Goal: Information Seeking & Learning: Learn about a topic

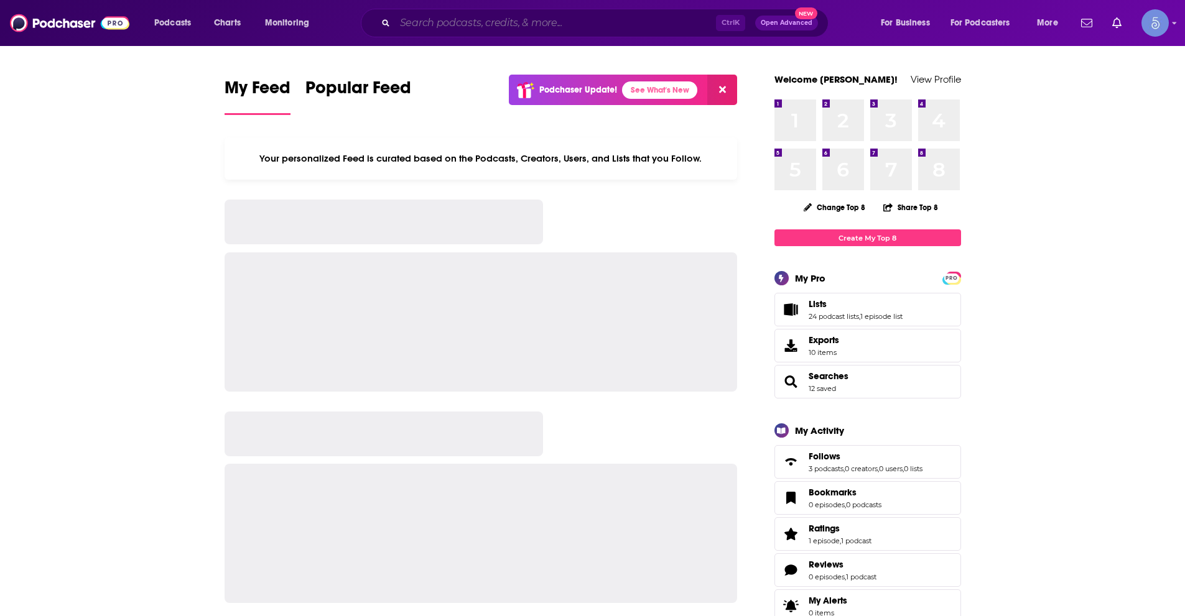
click at [472, 25] on input "Search podcasts, credits, & more..." at bounding box center [555, 23] width 321 height 20
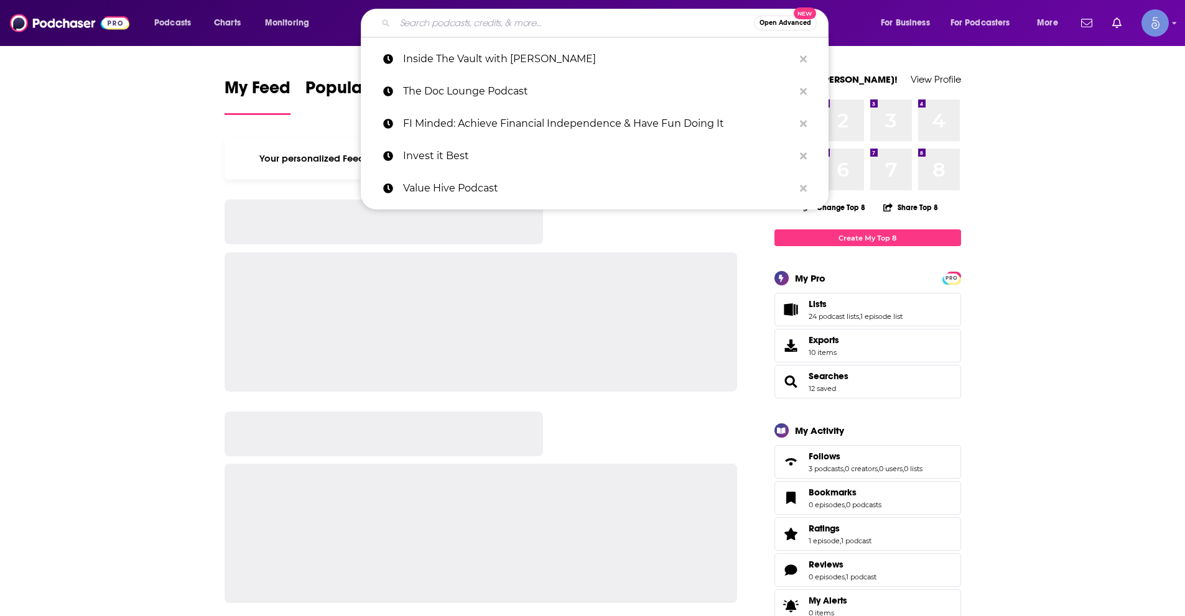
paste input "The SPIRAL UP Podcast with [PERSON_NAME]"
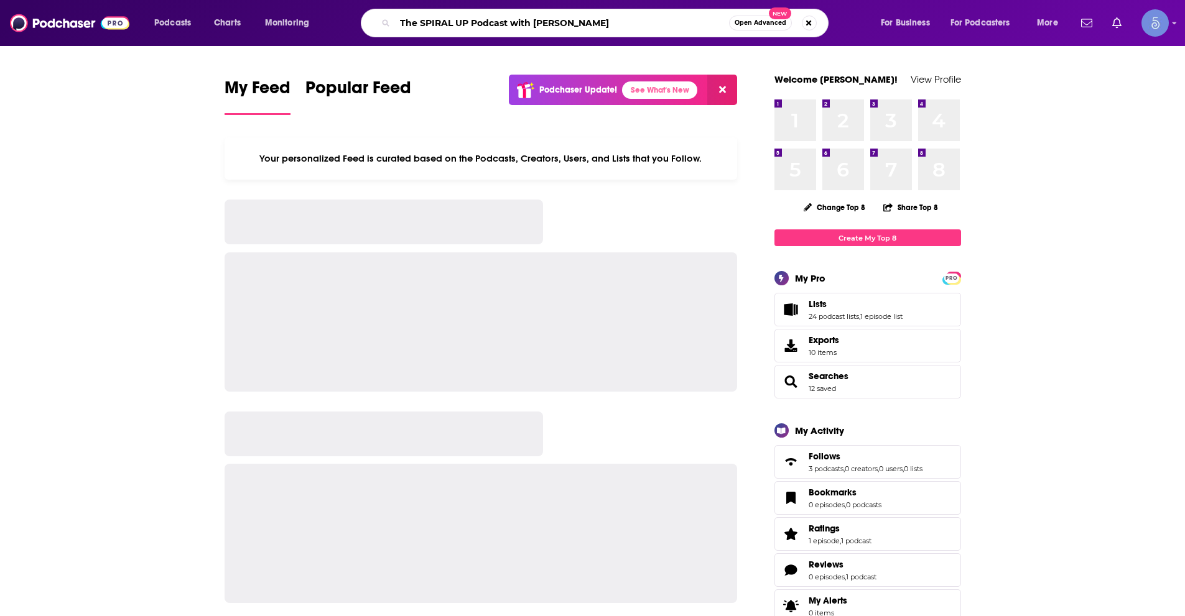
type input "The SPIRAL UP Podcast with [PERSON_NAME]"
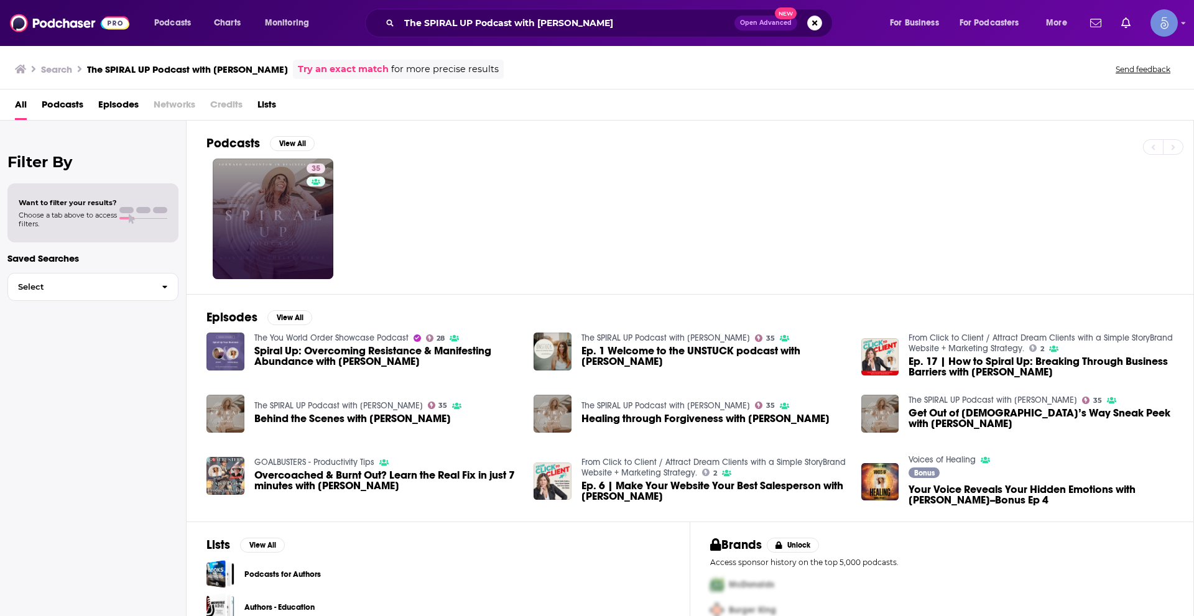
click at [296, 226] on link "35" at bounding box center [273, 219] width 121 height 121
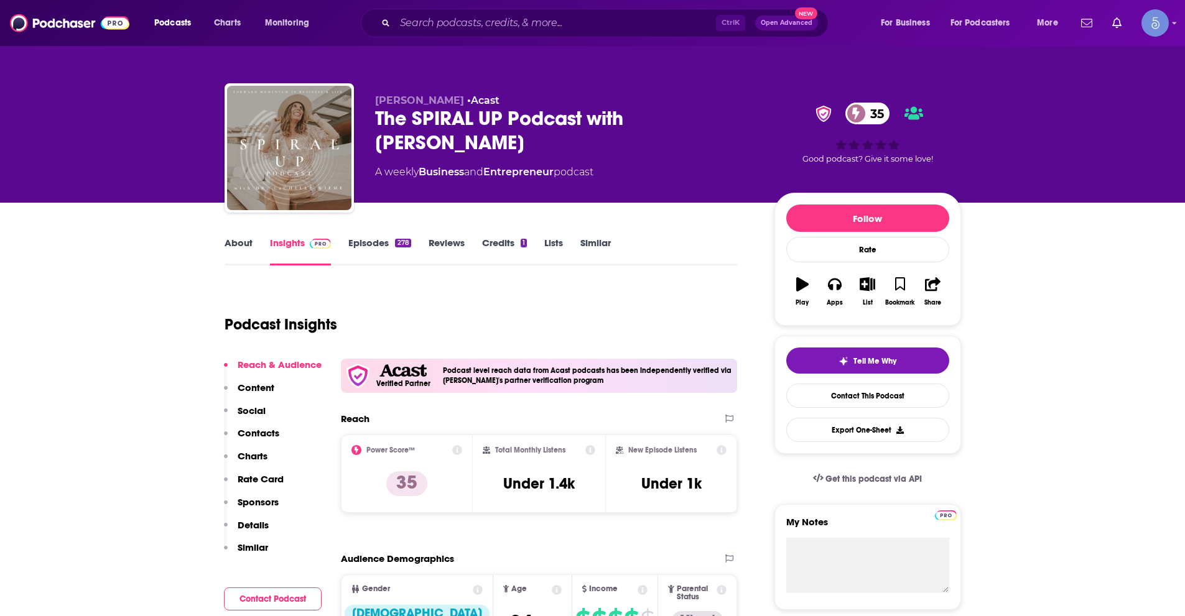
click at [241, 238] on link "About" at bounding box center [238, 251] width 28 height 29
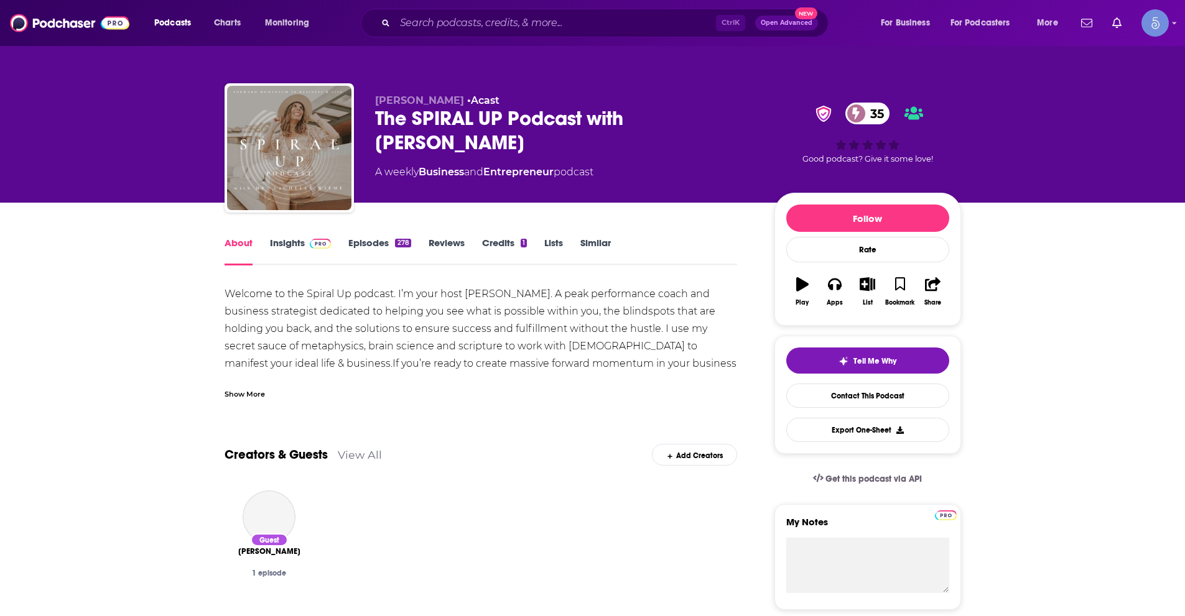
click at [251, 389] on div "Show More" at bounding box center [244, 393] width 40 height 12
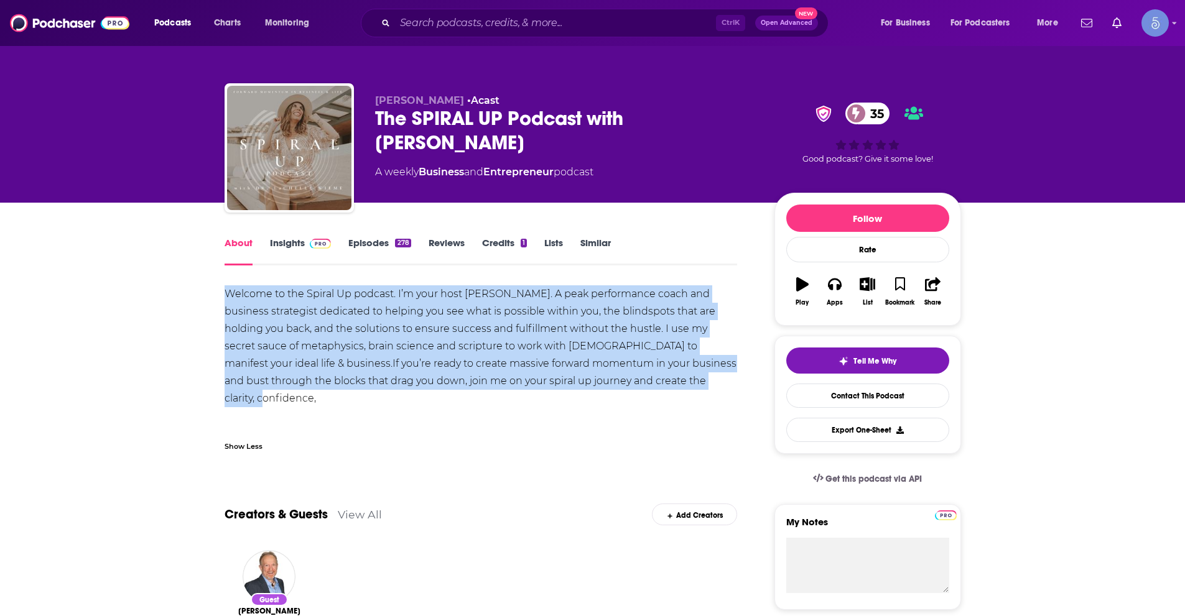
drag, startPoint x: 328, startPoint y: 305, endPoint x: 698, endPoint y: 377, distance: 377.0
click at [698, 377] on div "Welcome to the Spiral Up podcast. I’m your host [PERSON_NAME]. A peak performan…" at bounding box center [480, 363] width 513 height 157
copy div "Welcome to the Spiral Up podcast. I’m your host [PERSON_NAME]. A peak performan…"
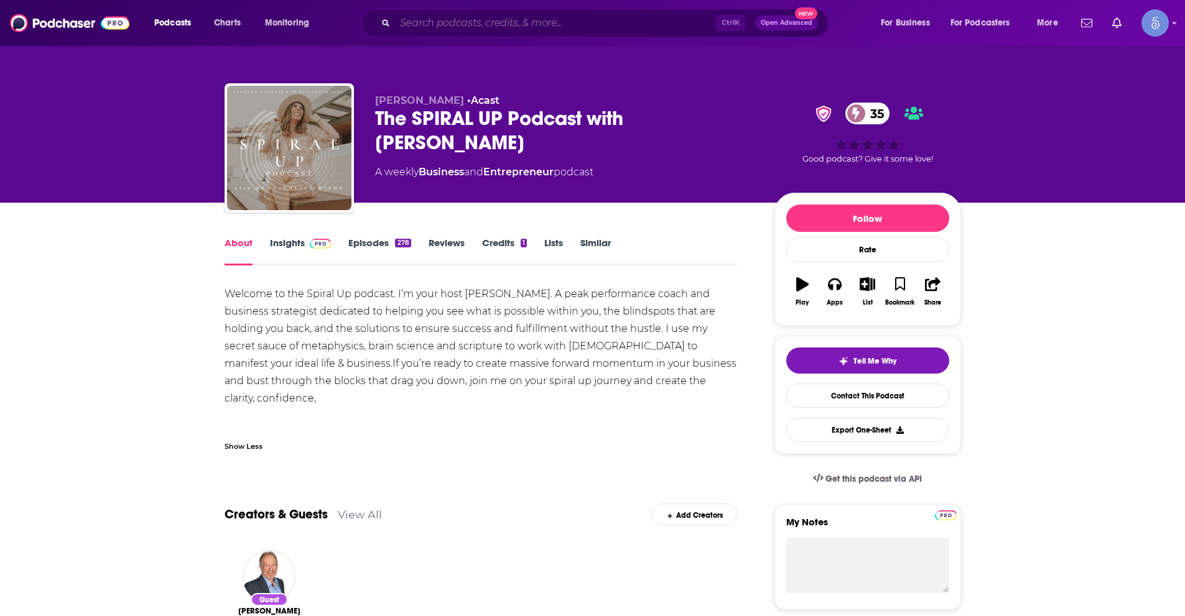
click at [496, 19] on input "Search podcasts, credits, & more..." at bounding box center [555, 23] width 321 height 20
paste input "Ellevate Network: Conversations With Women Changing the Face of Business"
type input "Ellevate Network: Conversations With Women Changing the Face of Business"
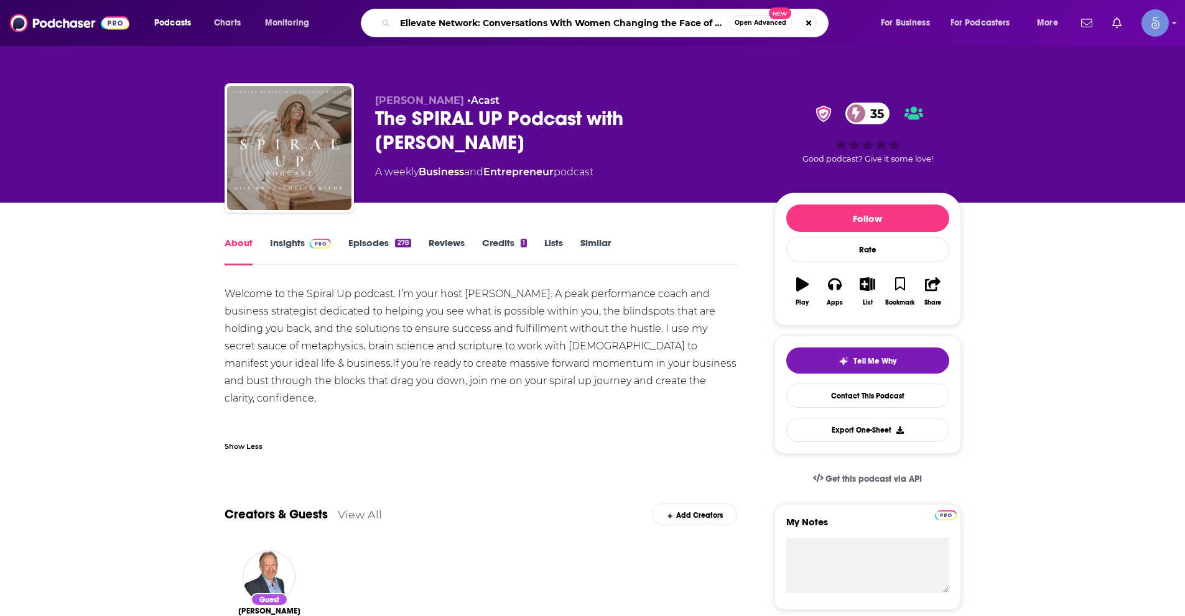
scroll to position [0, 31]
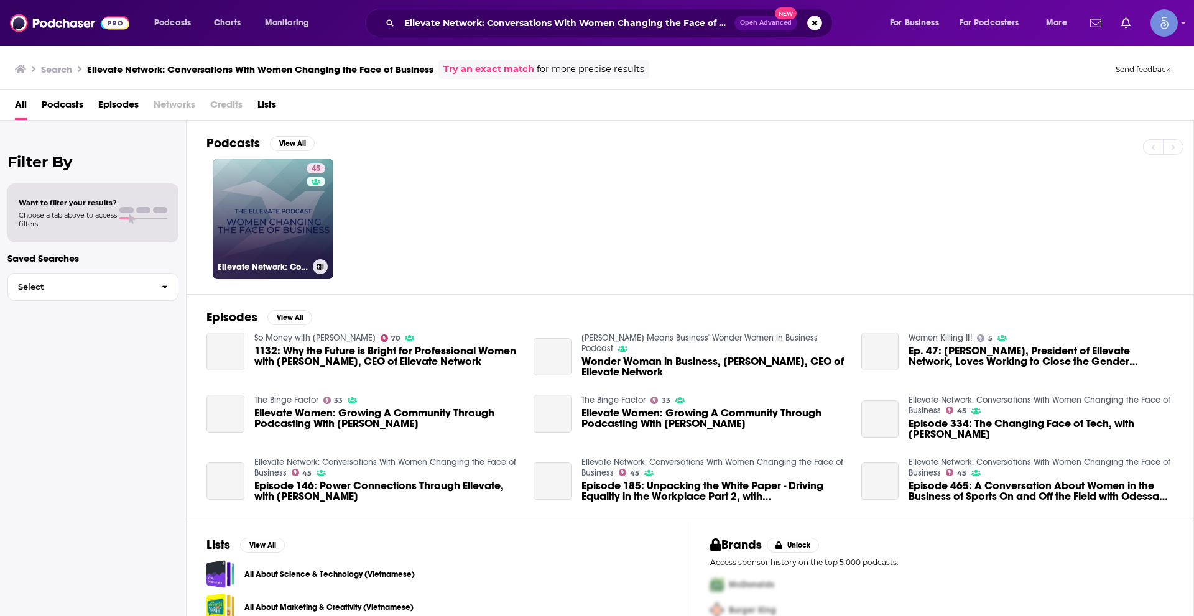
click at [295, 190] on link "45 Ellevate Network: Conversations With Women Changing the Face of Business" at bounding box center [273, 219] width 121 height 121
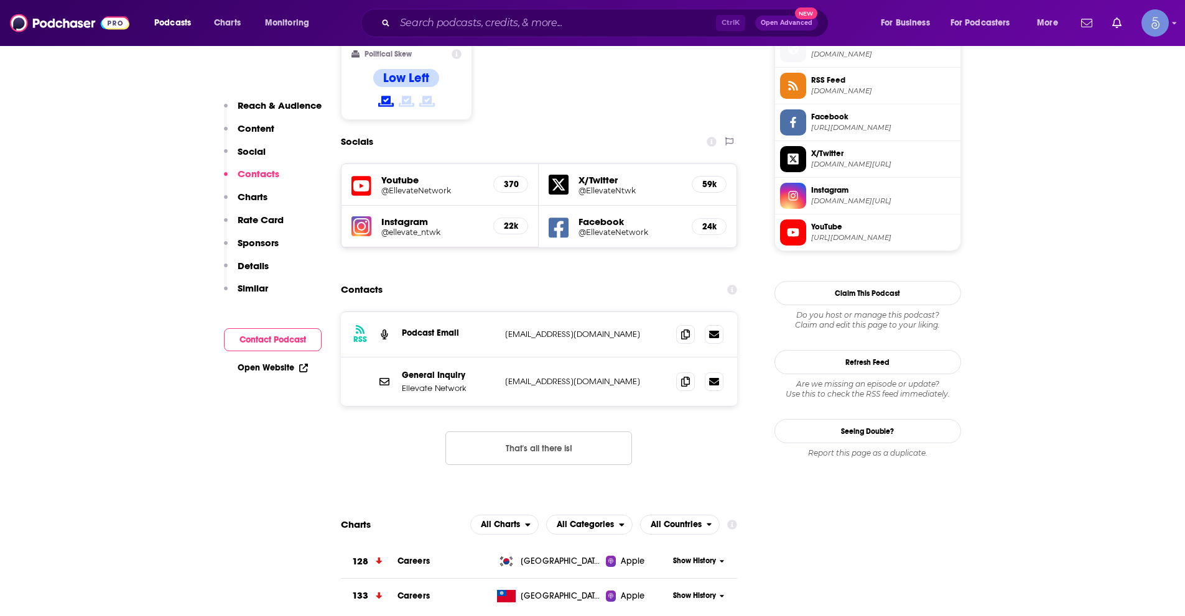
scroll to position [1057, 0]
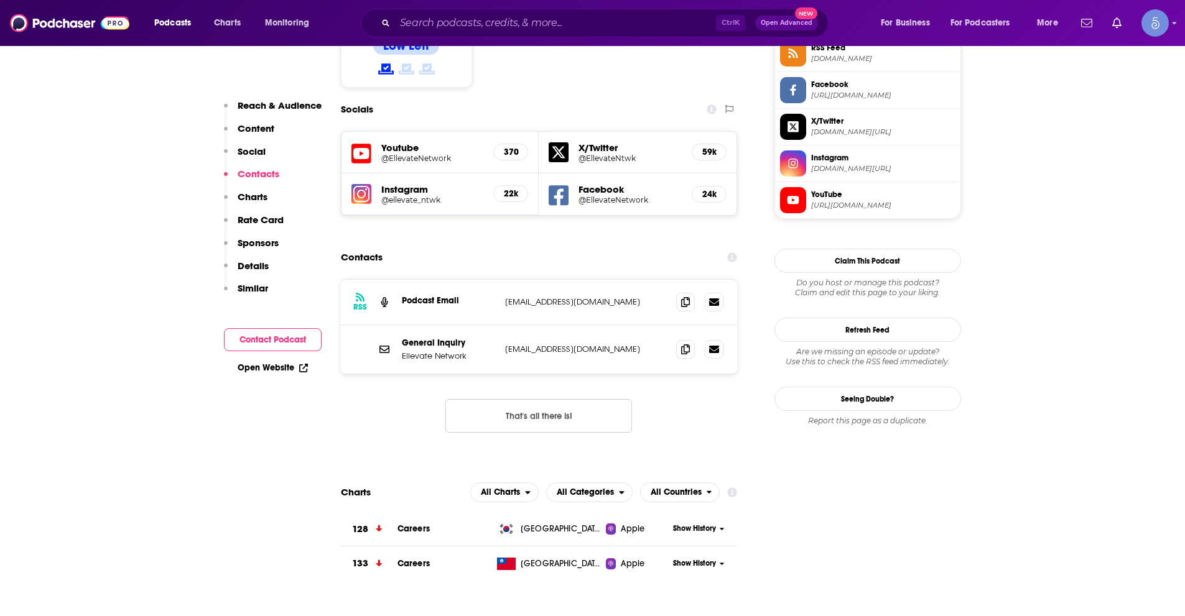
click at [615, 154] on h5 "@EllevateNtwk" at bounding box center [629, 158] width 103 height 9
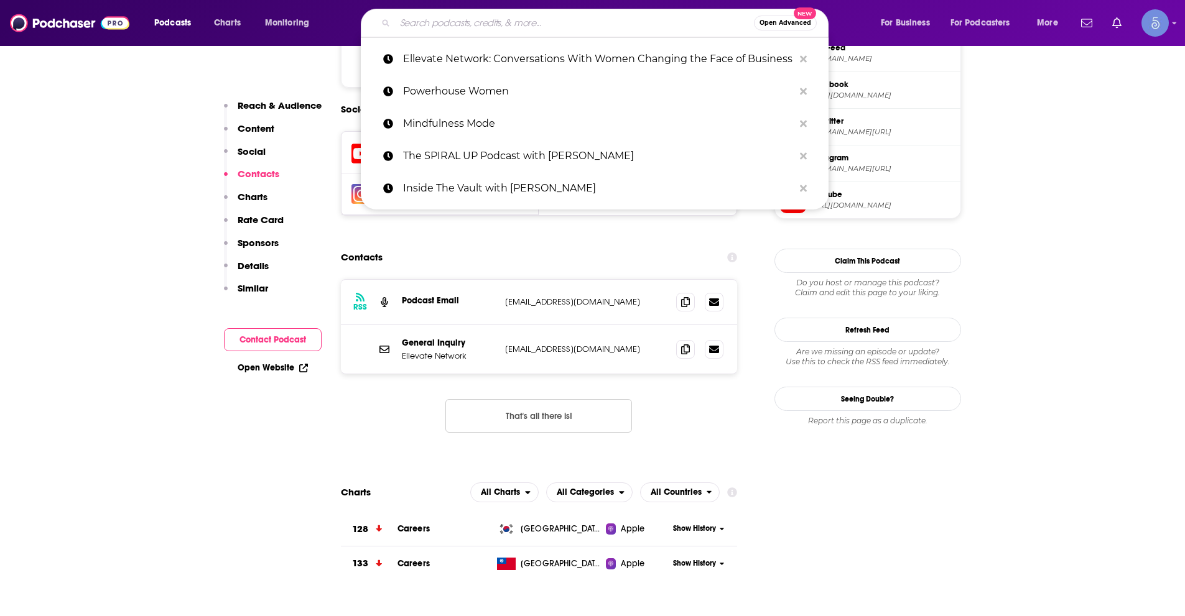
click at [486, 25] on input "Search podcasts, credits, & more..." at bounding box center [574, 23] width 359 height 20
paste input "Basani"
type input "Basani"
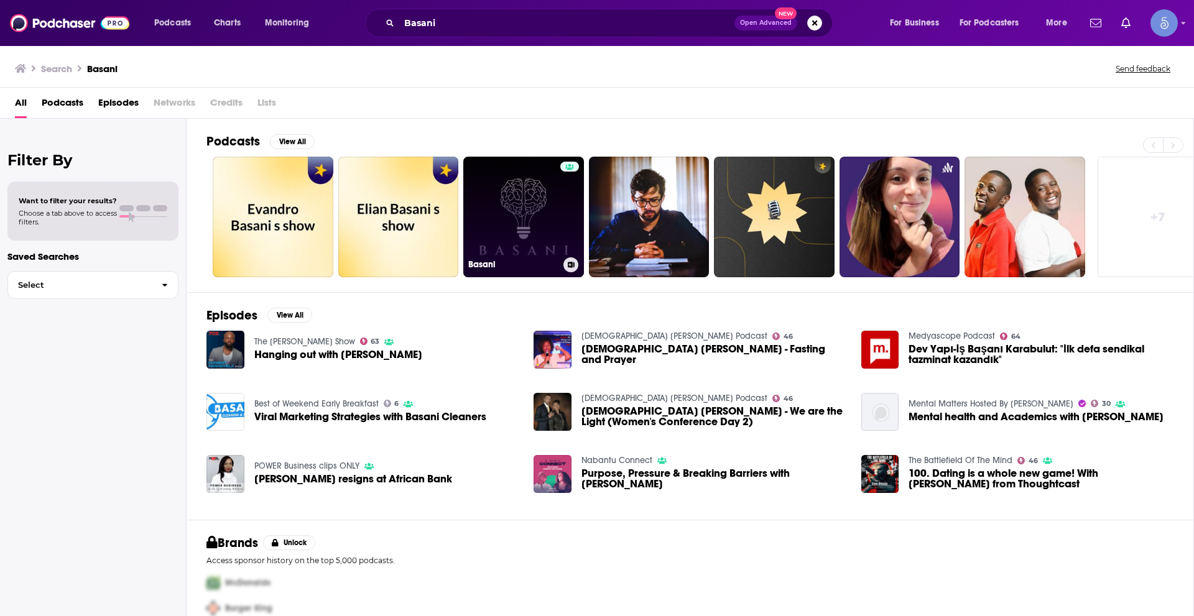
click at [560, 229] on div at bounding box center [569, 210] width 19 height 96
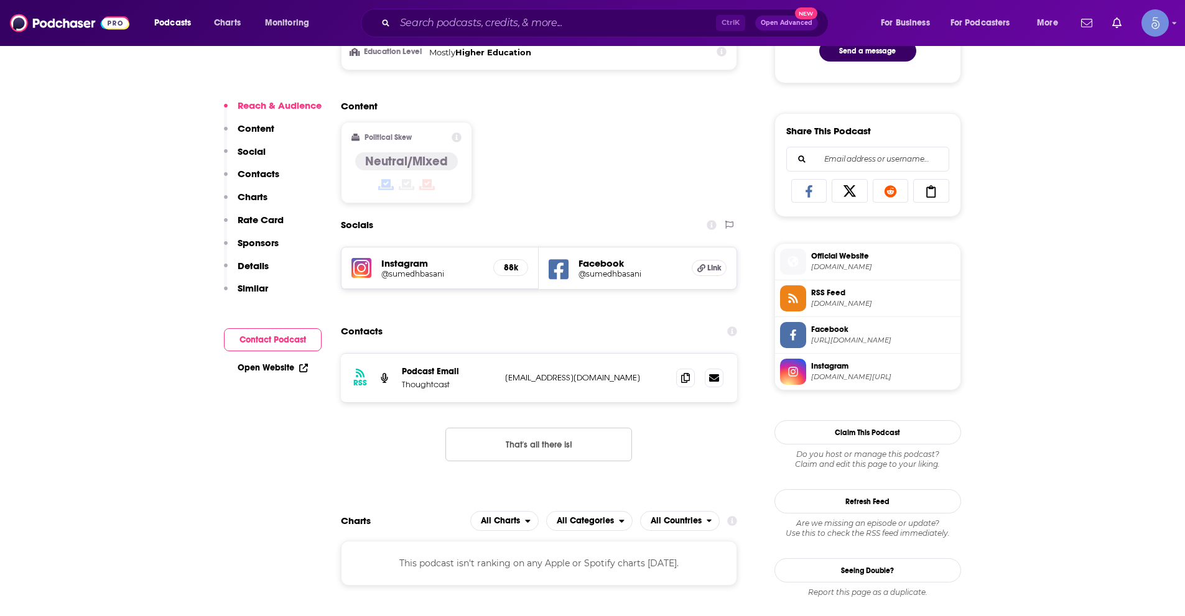
scroll to position [746, 0]
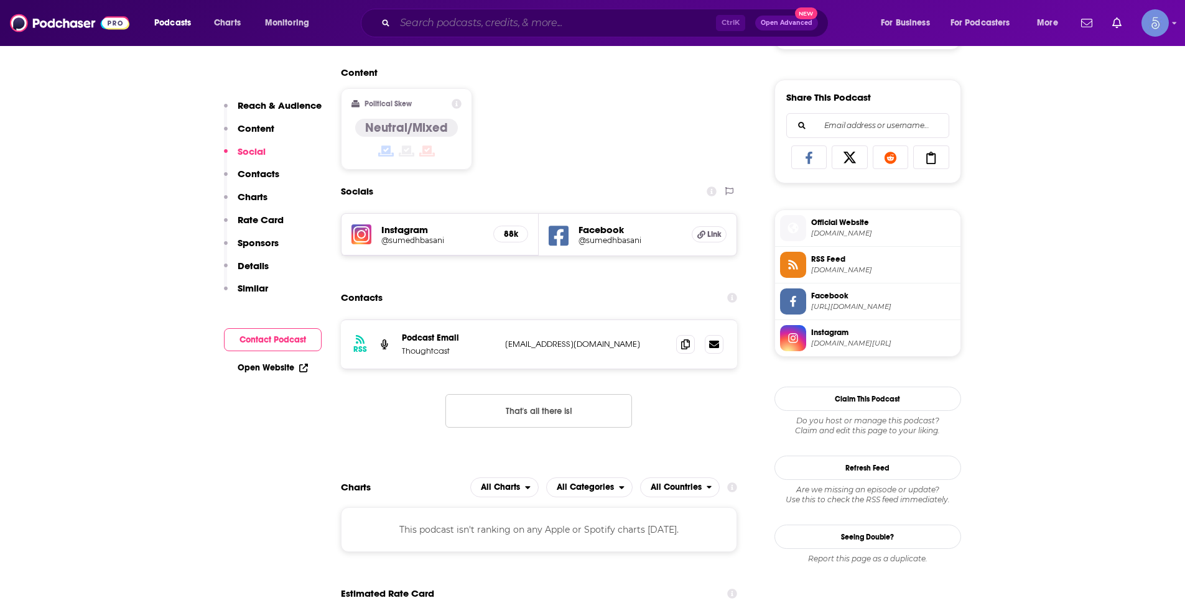
click at [514, 26] on input "Search podcasts, credits, & more..." at bounding box center [555, 23] width 321 height 20
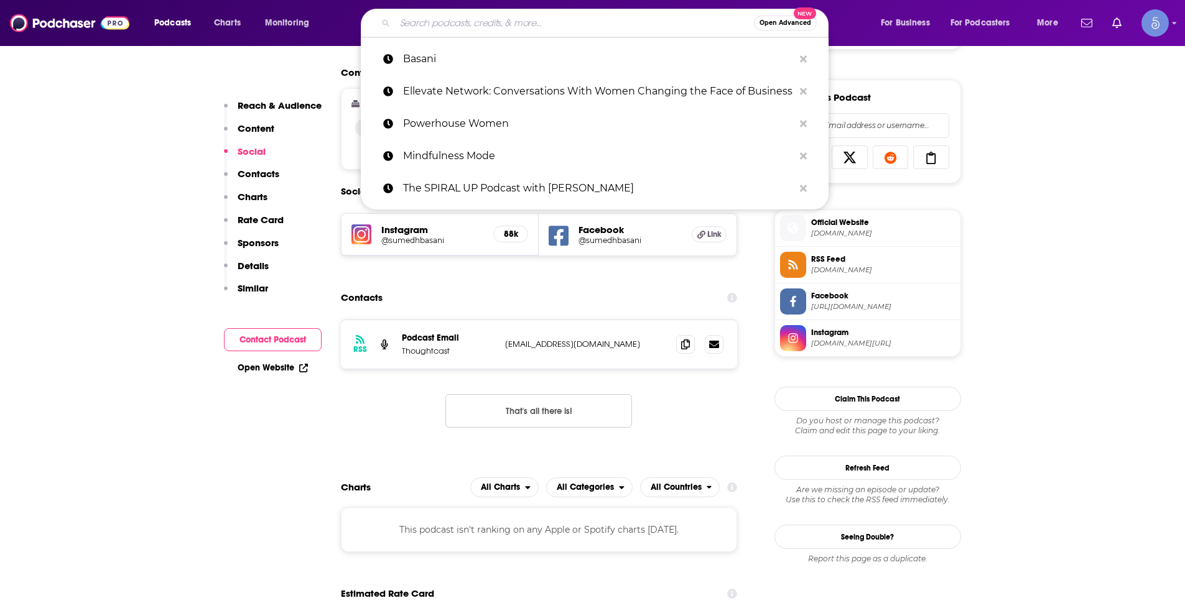
paste input "Health Power: Healing Practices to Power Your Inner & Outer Glow"
type input "Health Power: Healing Practices to Power Your Inner & Outer Glow"
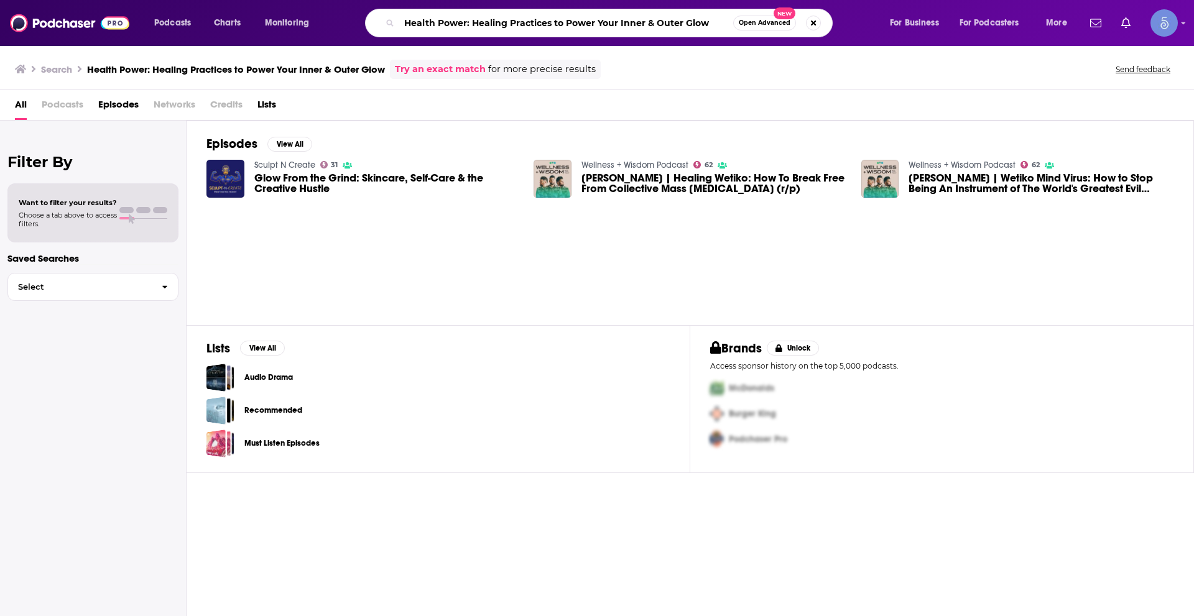
drag, startPoint x: 466, startPoint y: 25, endPoint x: 800, endPoint y: 42, distance: 334.4
click at [800, 42] on div "Podcasts Charts Monitoring Health Power: Healing Practices to Power Your Inner …" at bounding box center [597, 23] width 1194 height 46
type input "Health Power"
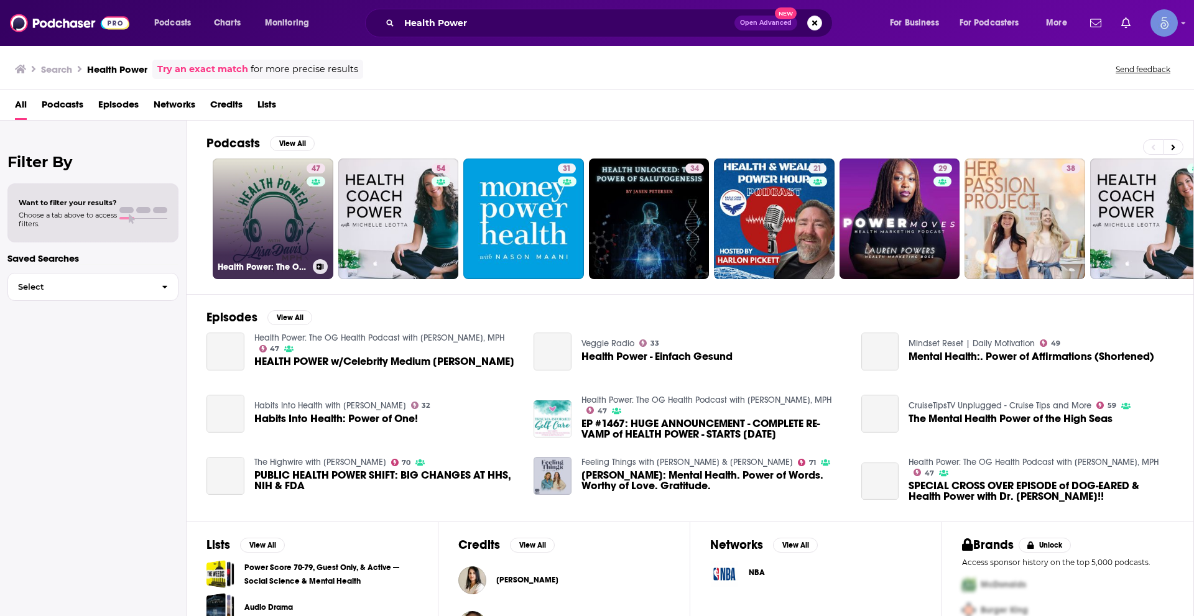
click at [258, 228] on link "47 Health Power: The OG Health Podcast with [PERSON_NAME], MPH" at bounding box center [273, 219] width 121 height 121
